Goal: Task Accomplishment & Management: Manage account settings

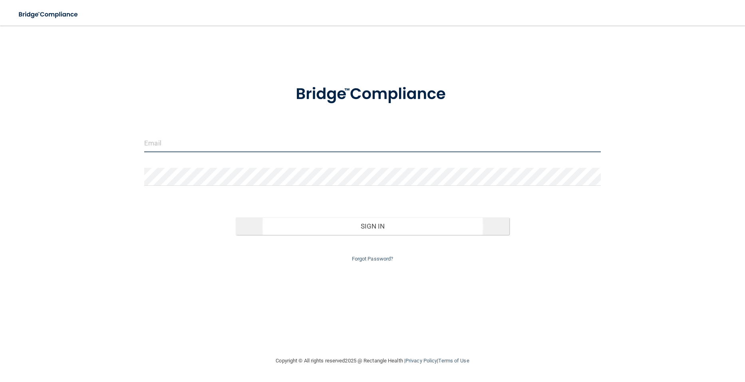
type input "[EMAIL_ADDRESS][DOMAIN_NAME]"
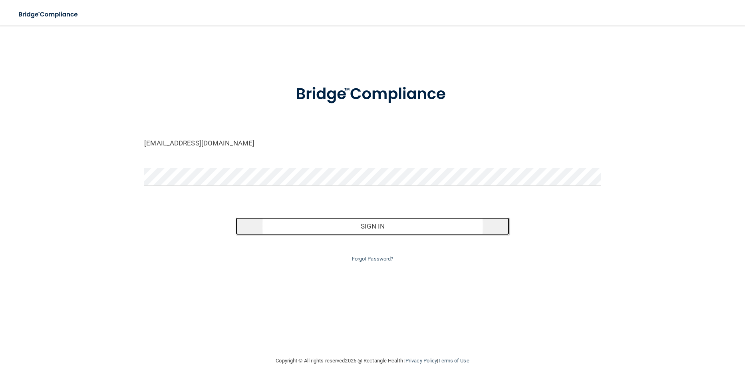
click at [379, 224] on button "Sign In" at bounding box center [373, 226] width 274 height 18
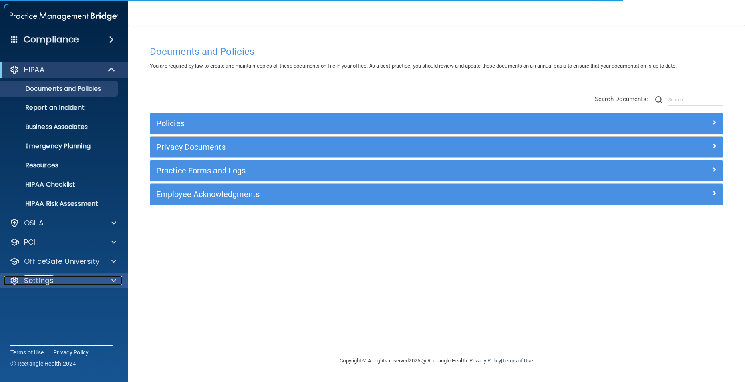
click at [26, 280] on p "Settings" at bounding box center [39, 281] width 30 height 10
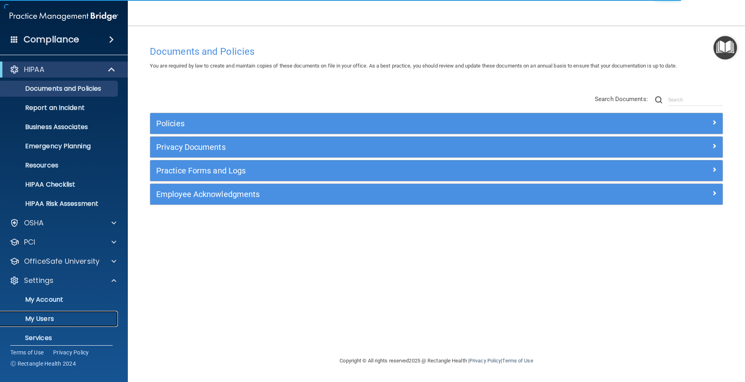
click at [26, 315] on p "My Users" at bounding box center [59, 319] width 109 height 8
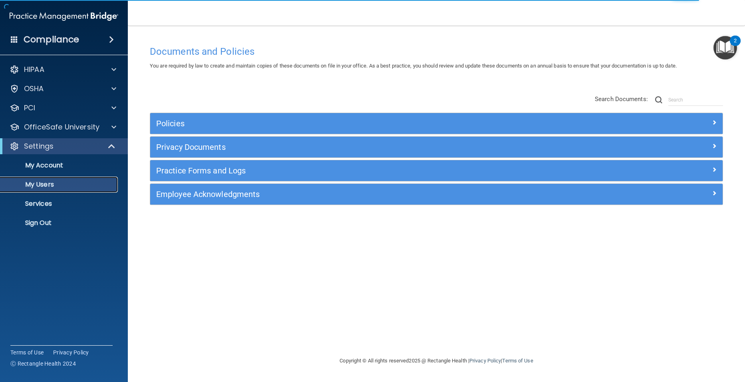
select select "20"
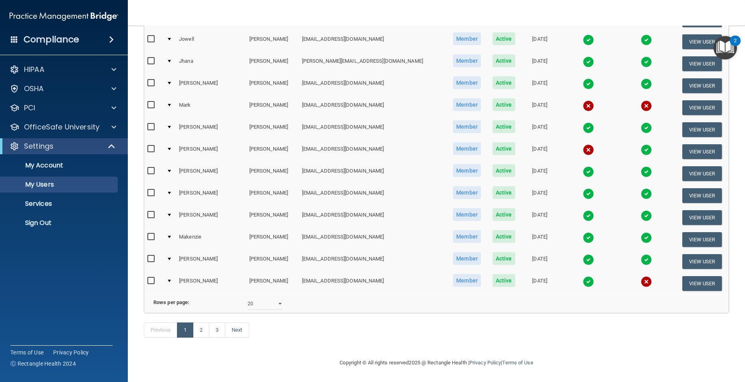
scroll to position [279, 0]
click at [205, 327] on link "2" at bounding box center [201, 329] width 16 height 15
select select "20"
